Goal: Task Accomplishment & Management: Use online tool/utility

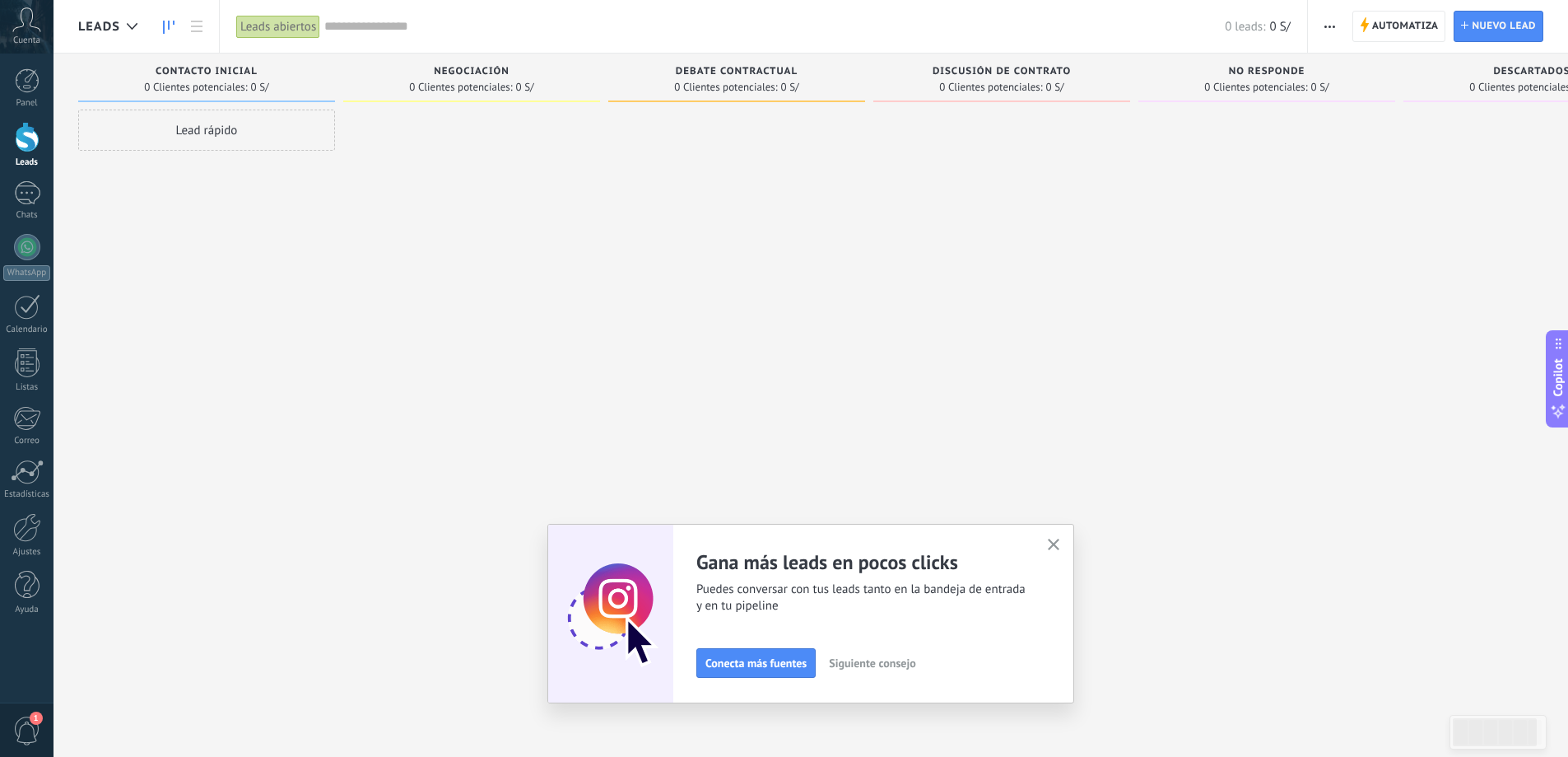
click at [23, 144] on div at bounding box center [27, 137] width 24 height 30
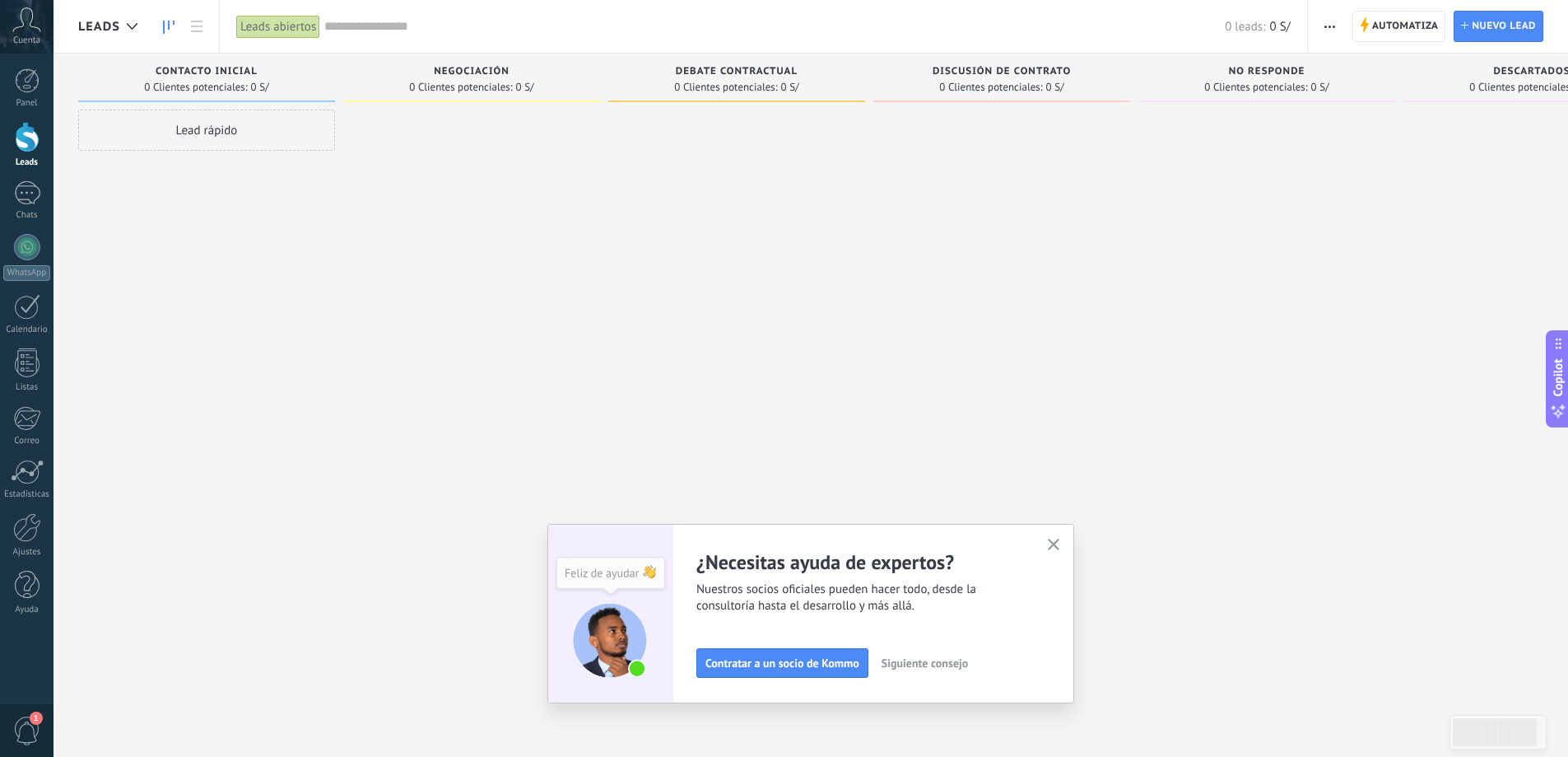
click at [38, 144] on div at bounding box center [27, 137] width 24 height 30
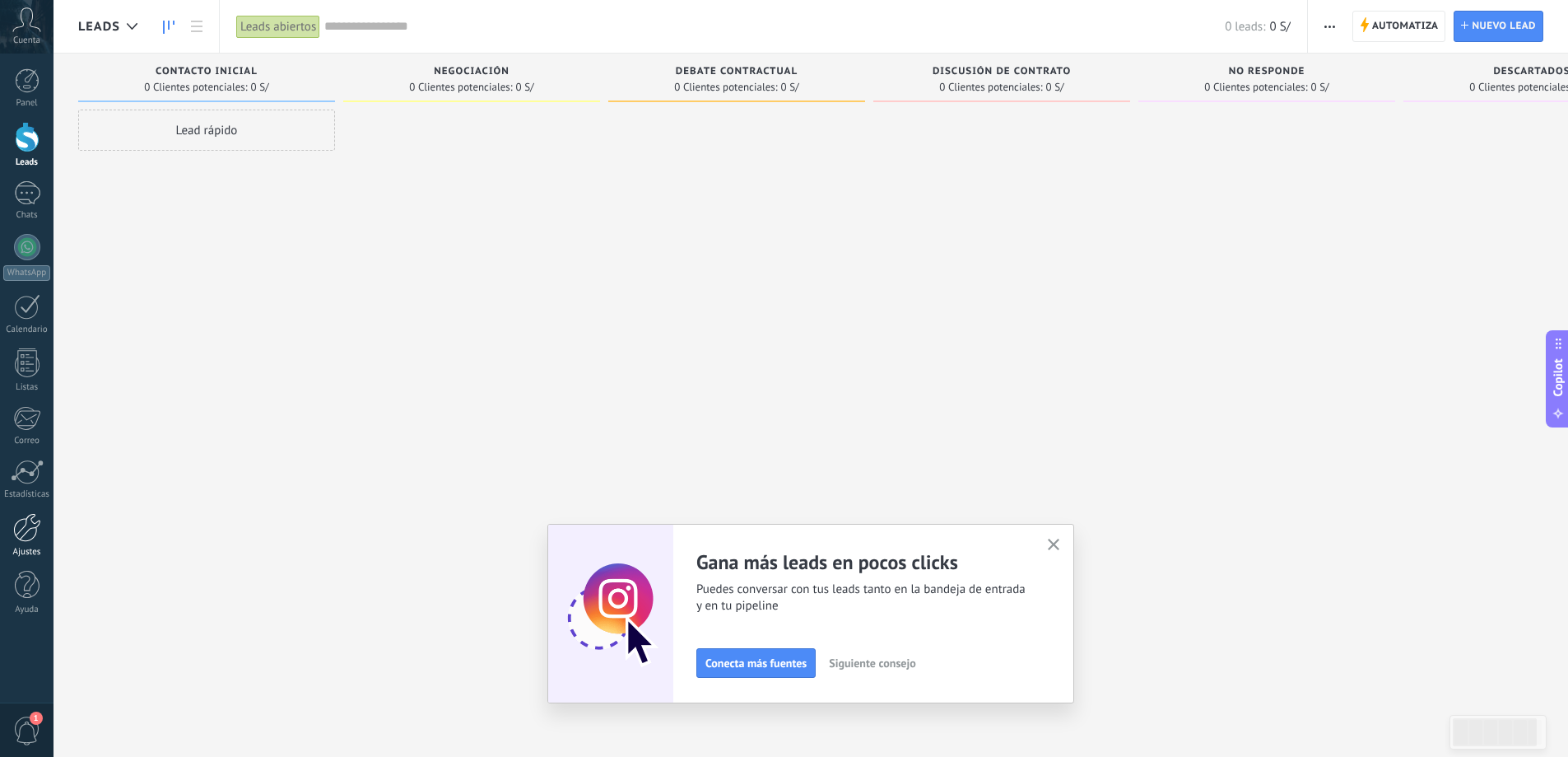
click at [31, 531] on div at bounding box center [27, 527] width 28 height 29
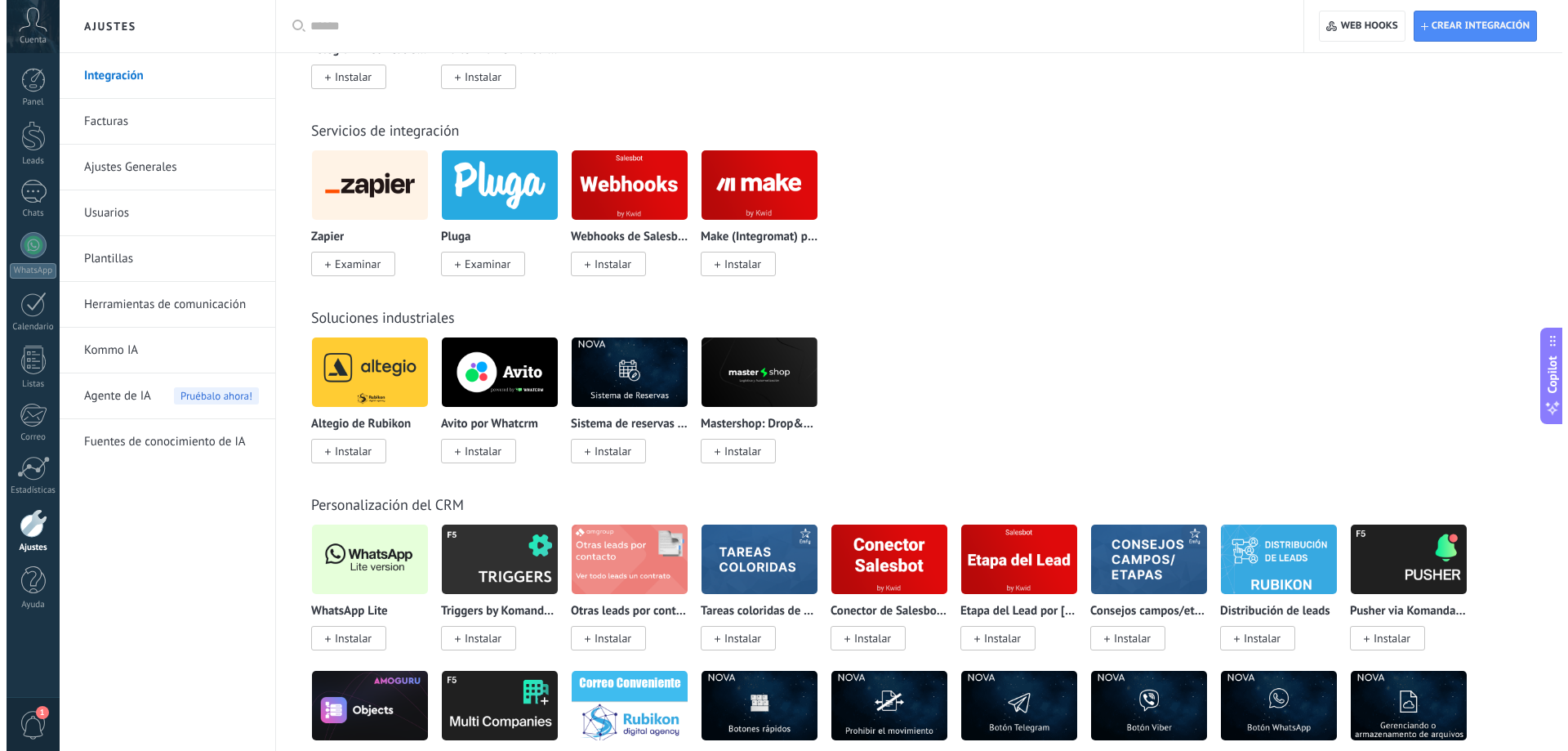
scroll to position [2777, 0]
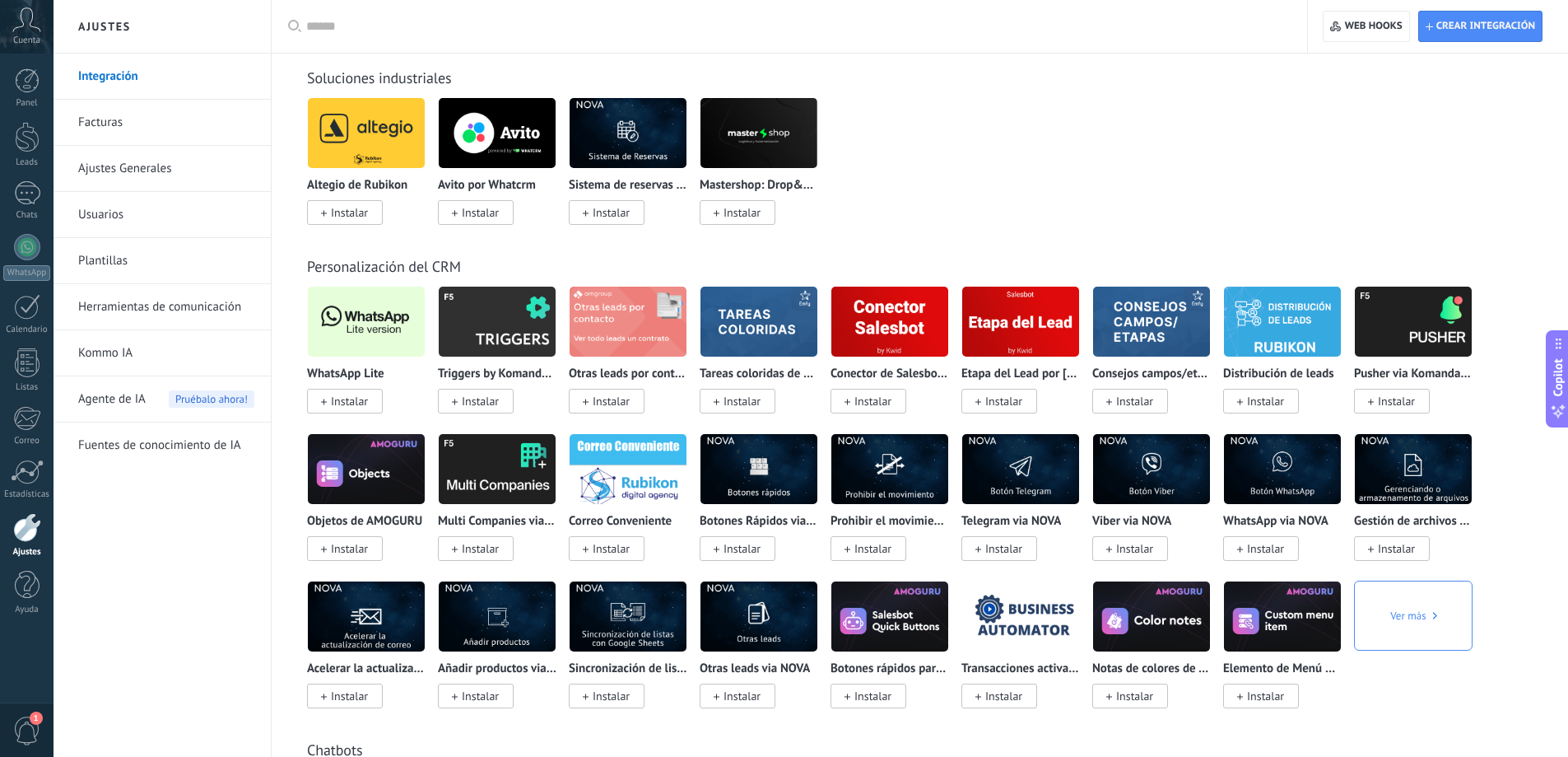
click at [368, 400] on span "Instalar" at bounding box center [350, 401] width 38 height 15
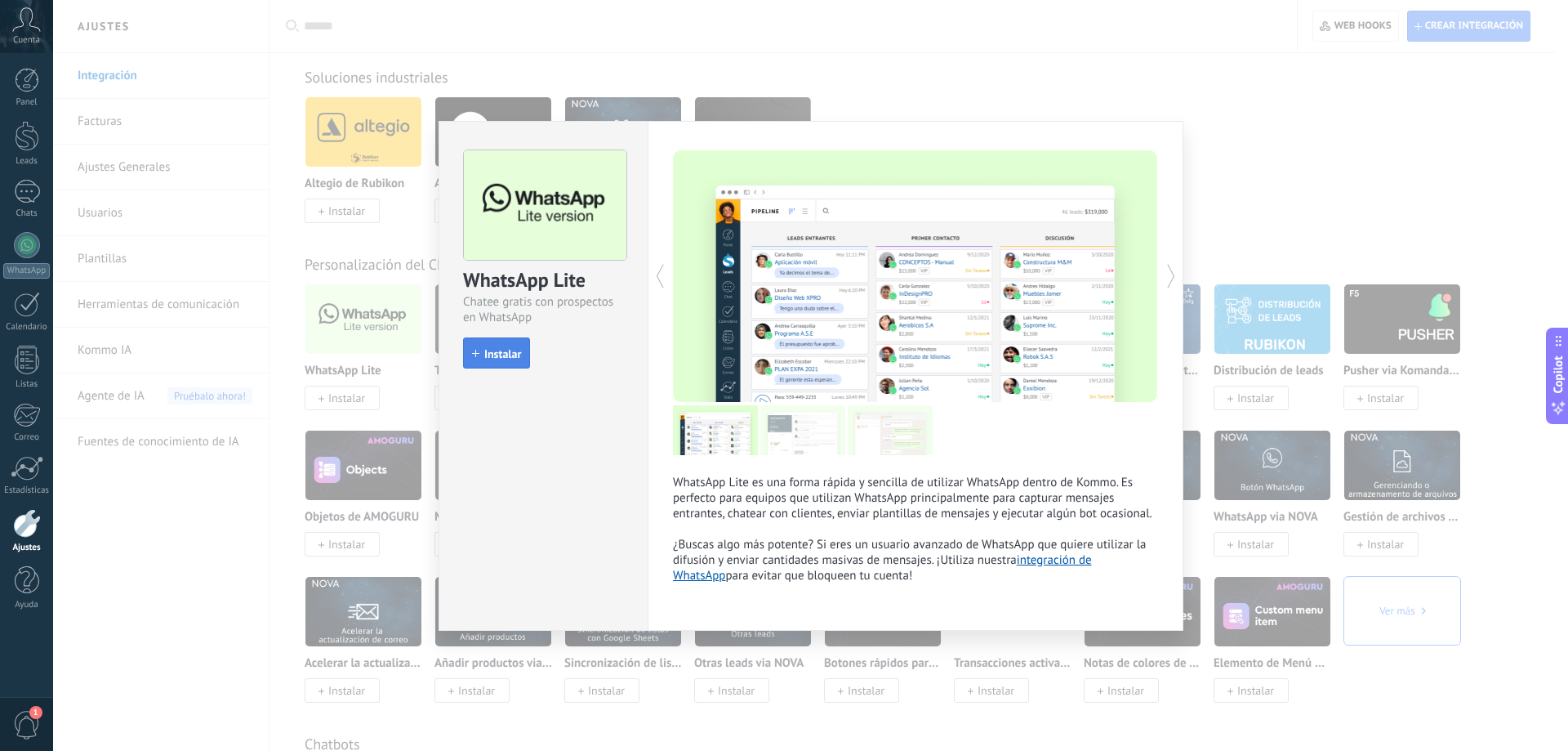
click at [492, 352] on span "Instalar" at bounding box center [503, 354] width 37 height 11
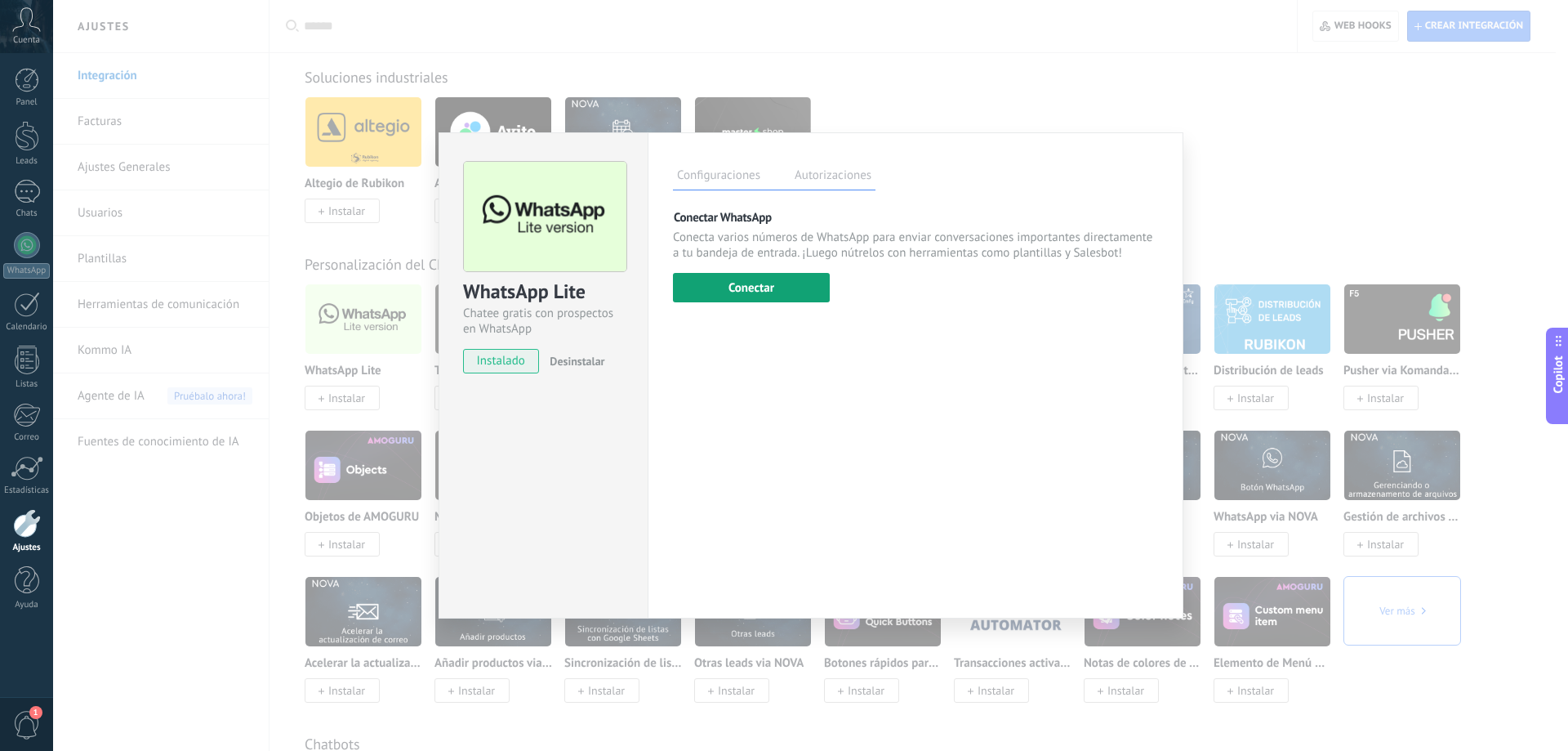
click at [777, 283] on button "Conectar" at bounding box center [751, 288] width 157 height 30
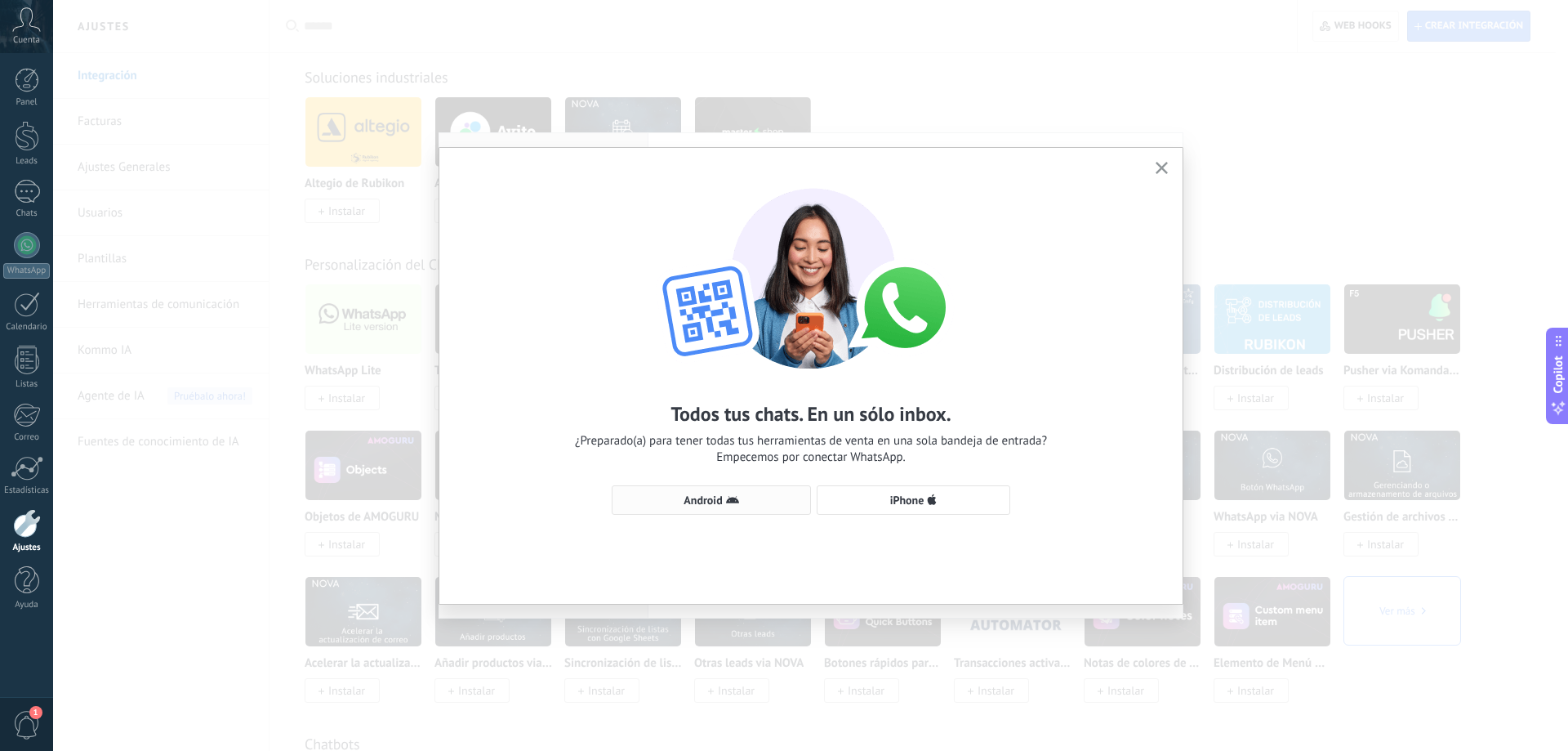
click at [764, 514] on button "Android" at bounding box center [711, 500] width 199 height 30
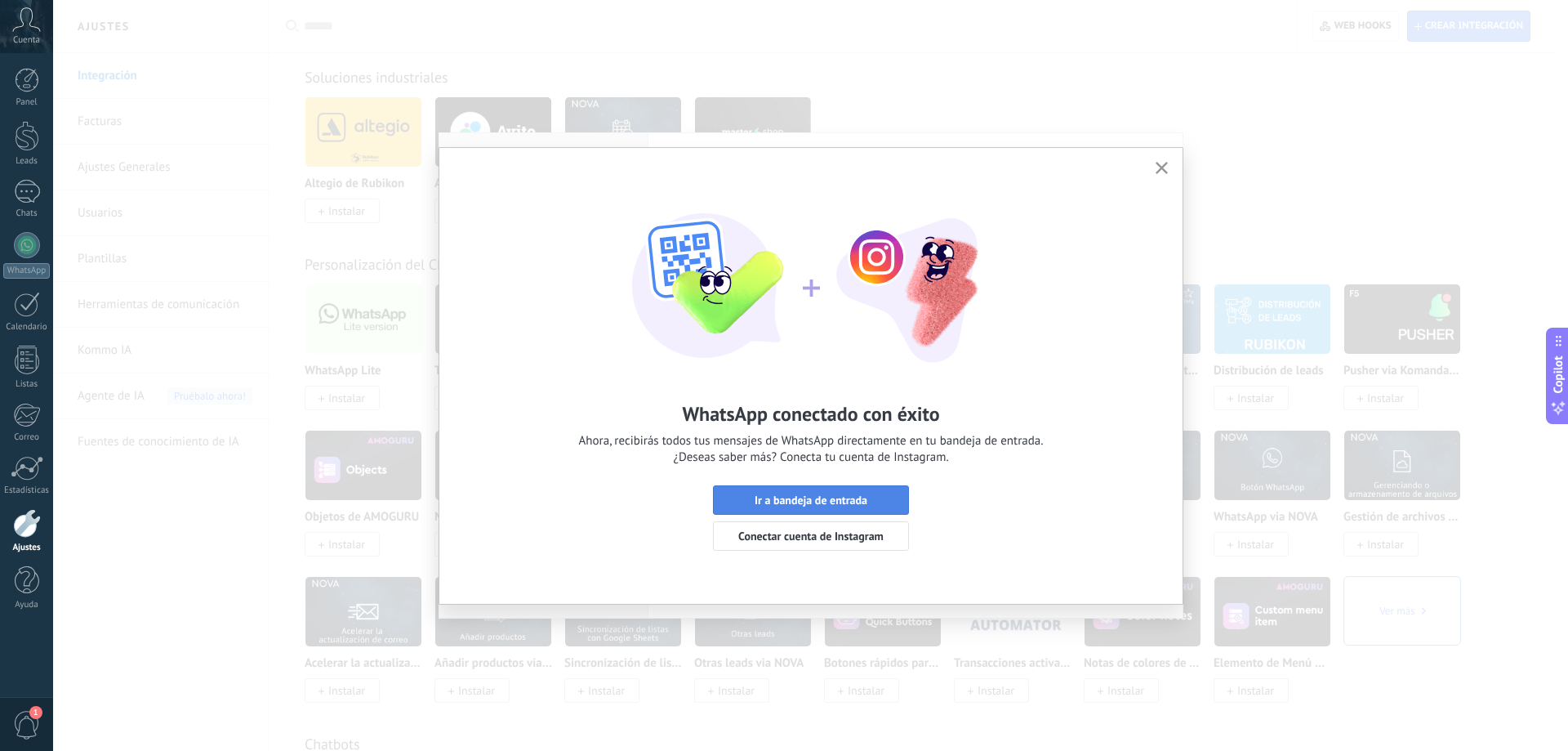
click at [824, 498] on span "Ir a bandeja de entrada" at bounding box center [811, 500] width 113 height 11
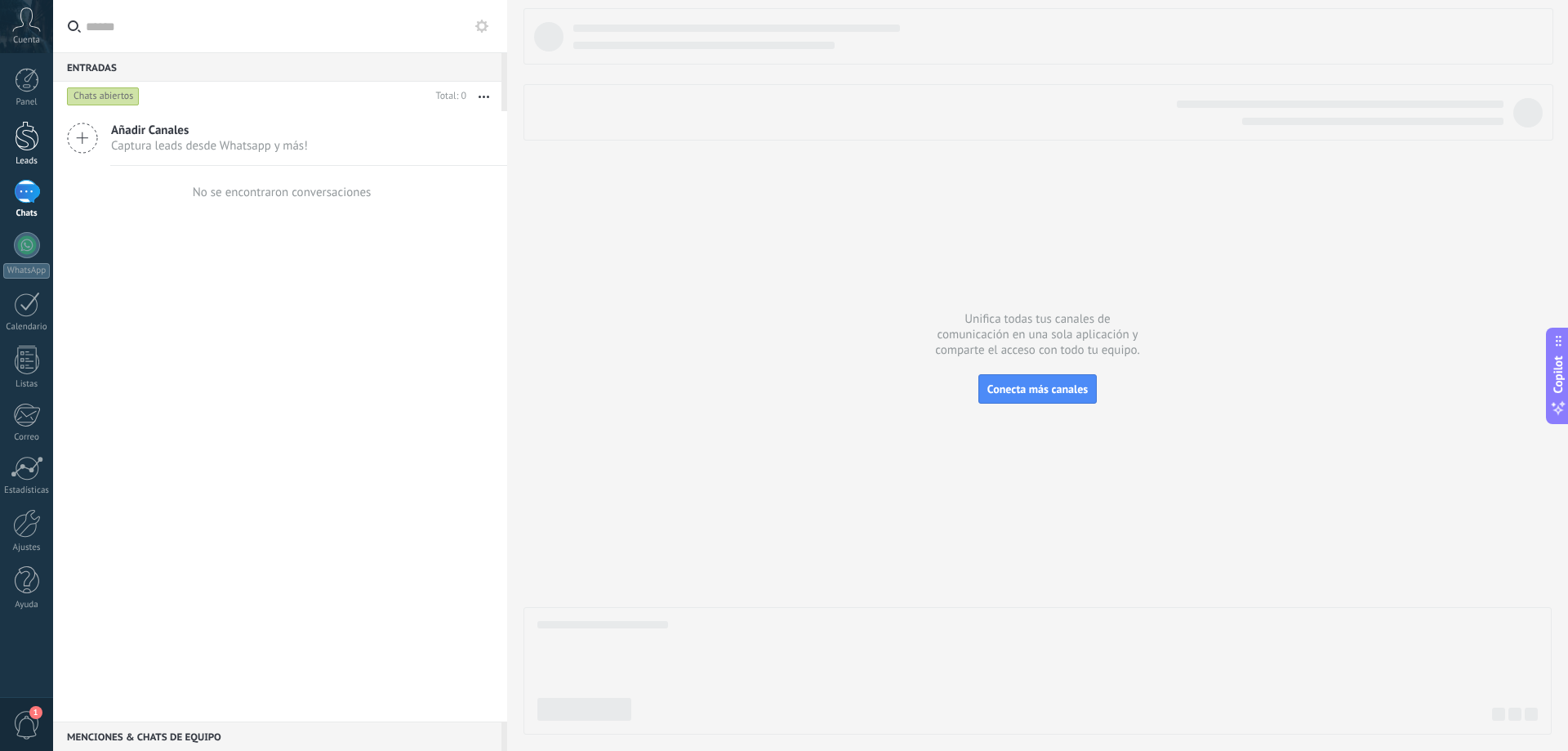
click at [17, 142] on div at bounding box center [27, 136] width 24 height 30
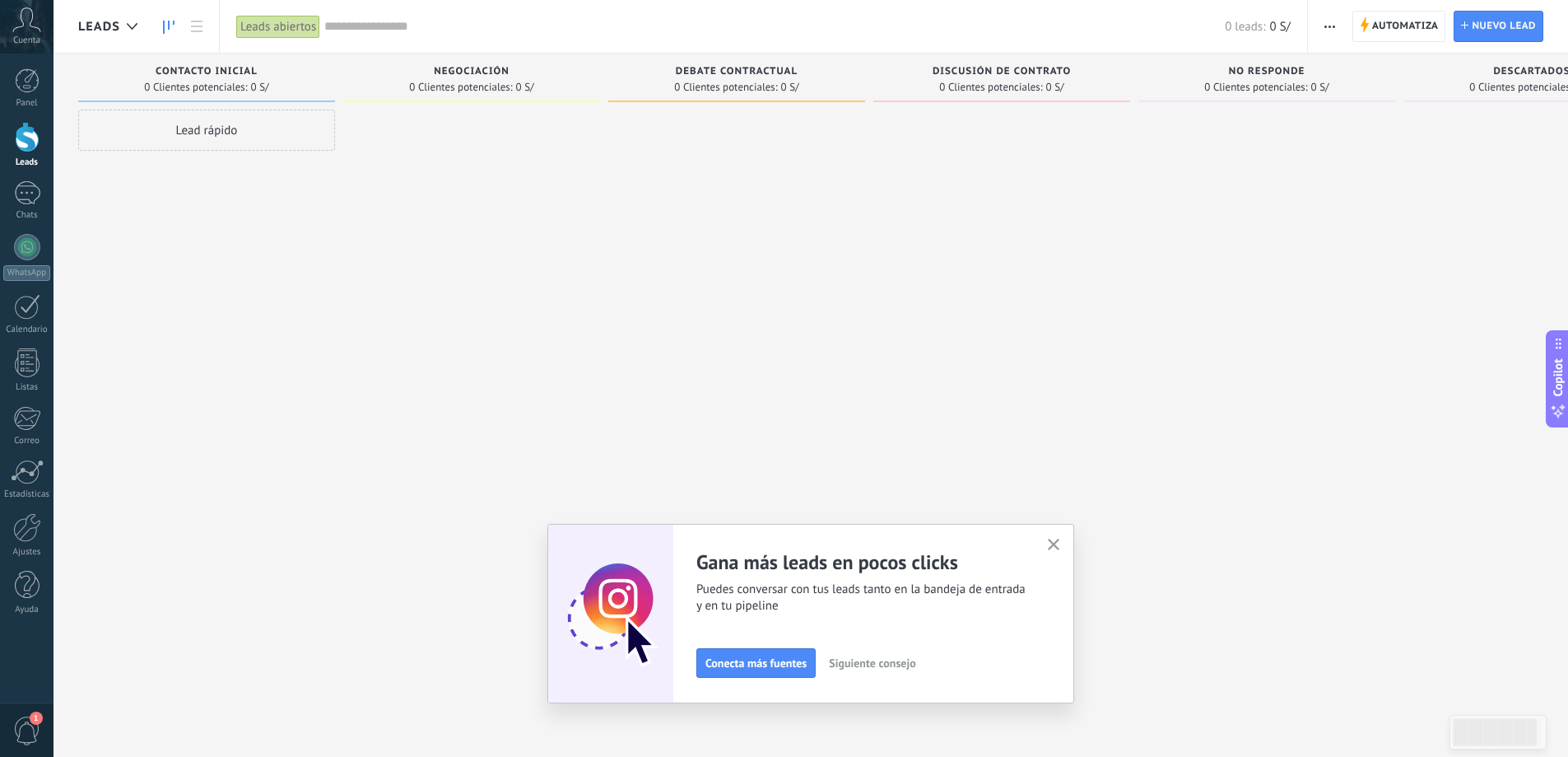
click at [1059, 542] on icon "button" at bounding box center [1053, 544] width 12 height 12
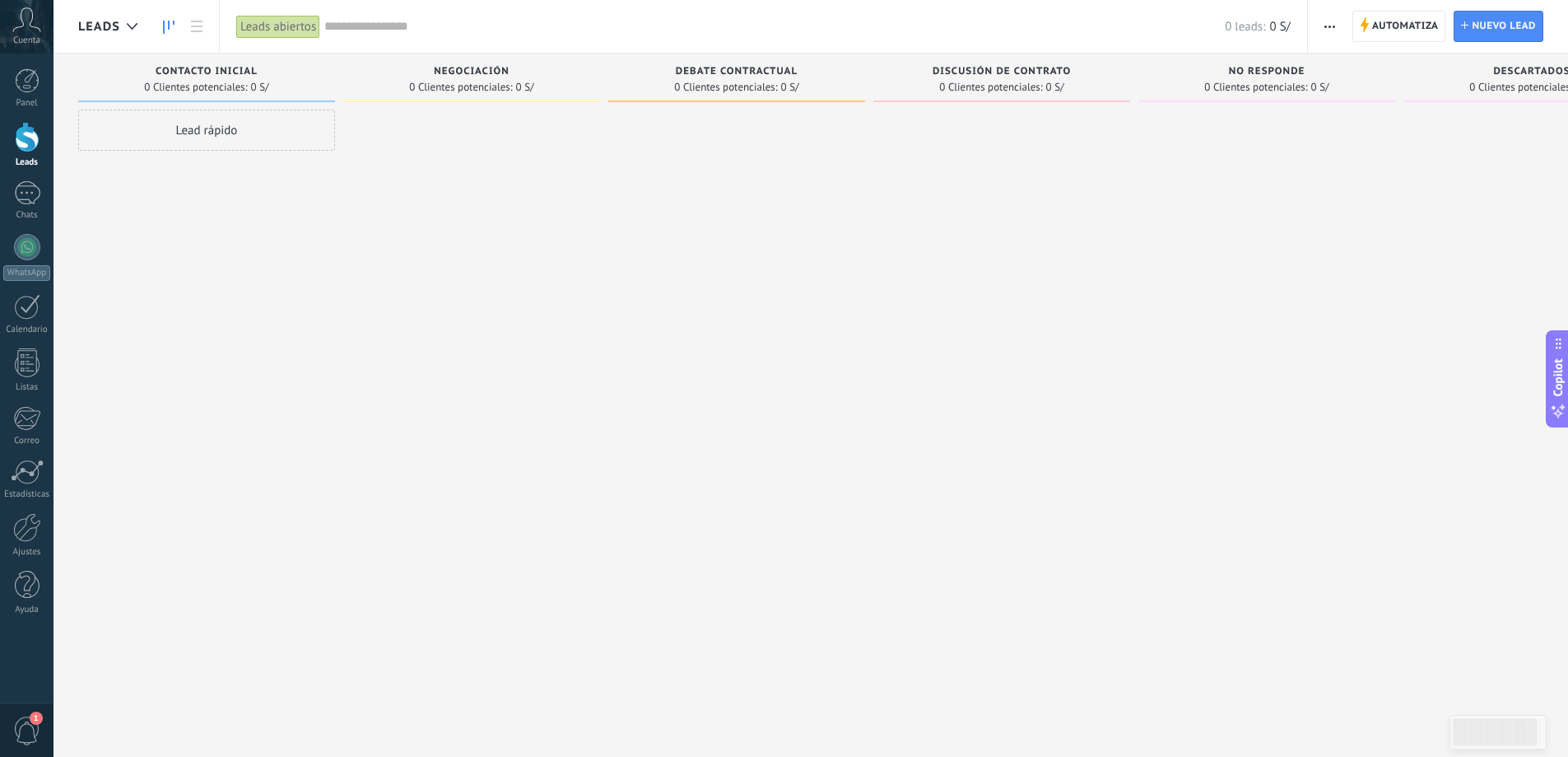
click at [29, 32] on div "Cuenta" at bounding box center [26, 26] width 53 height 53
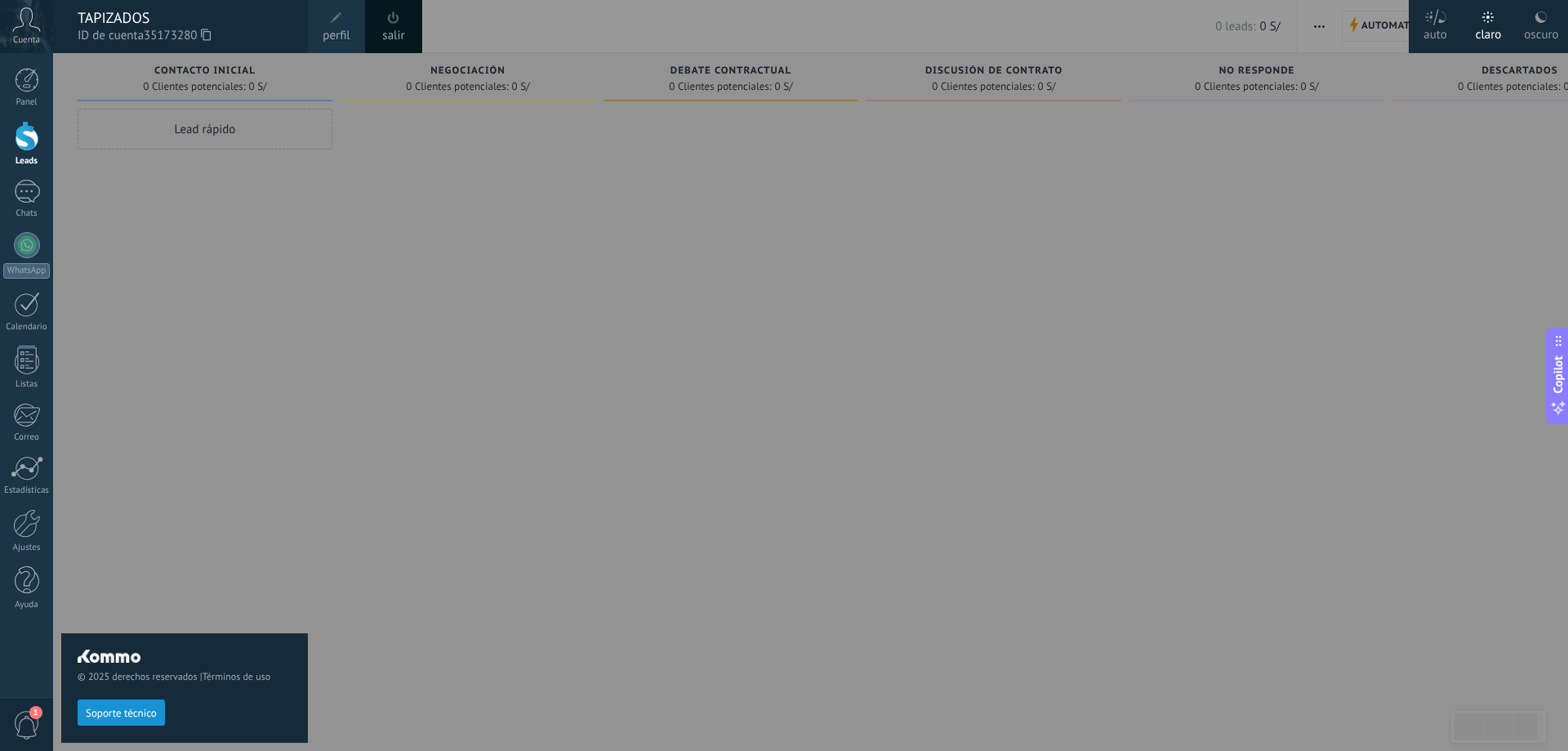
click at [395, 26] on span at bounding box center [393, 18] width 18 height 18
